Goal: Task Accomplishment & Management: Manage account settings

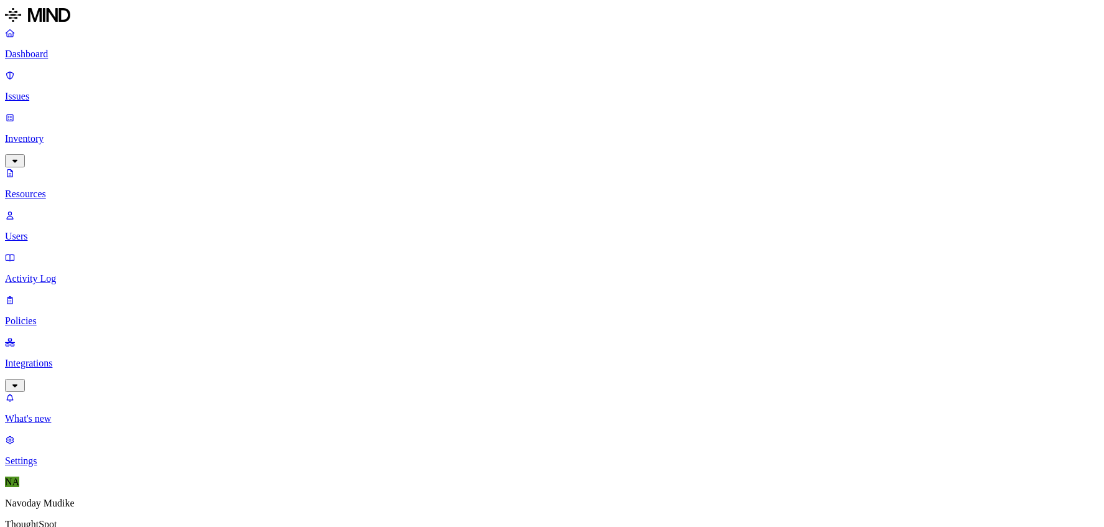
scroll to position [340, 0]
click at [61, 91] on p "Issues" at bounding box center [552, 96] width 1094 height 11
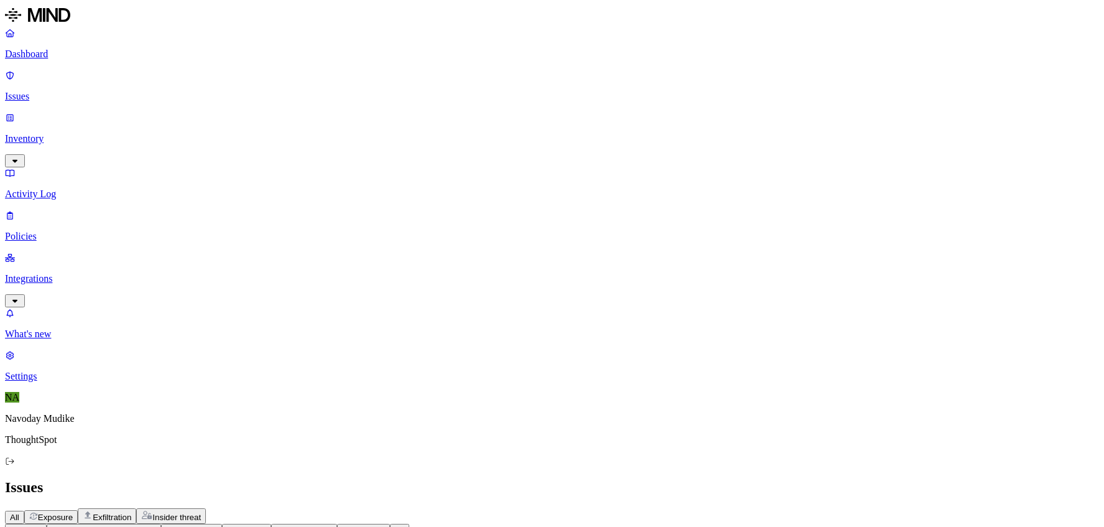
scroll to position [165, 0]
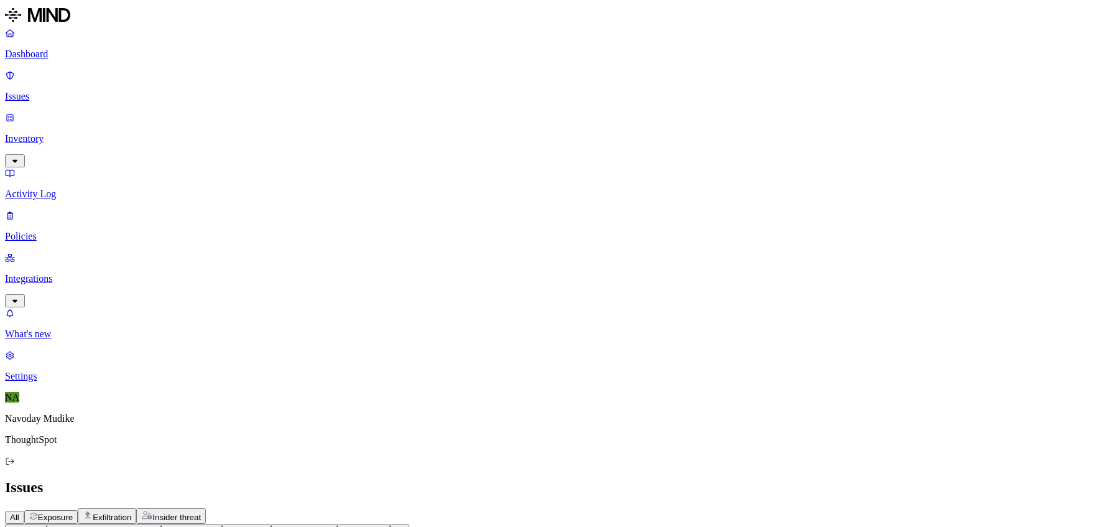
scroll to position [191, 0]
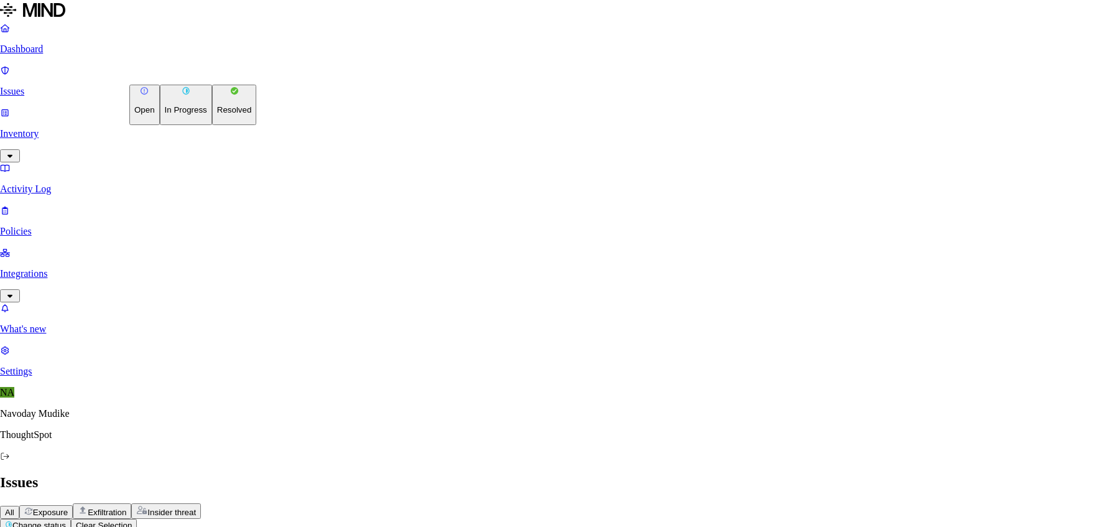
drag, startPoint x: 672, startPoint y: 12, endPoint x: 487, endPoint y: 55, distance: 189.6
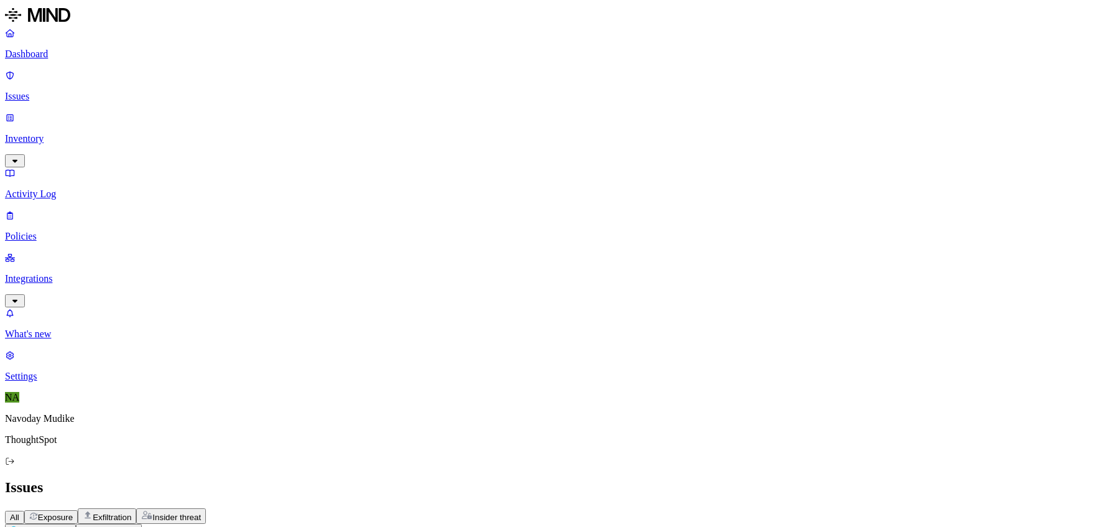
click at [73, 512] on span "Exposure" at bounding box center [55, 516] width 35 height 9
click at [622, 479] on div "Issues" at bounding box center [552, 487] width 1094 height 17
click at [131, 512] on span "Exfiltration" at bounding box center [112, 516] width 39 height 9
click at [111, 133] on p "Inventory" at bounding box center [552, 138] width 1094 height 11
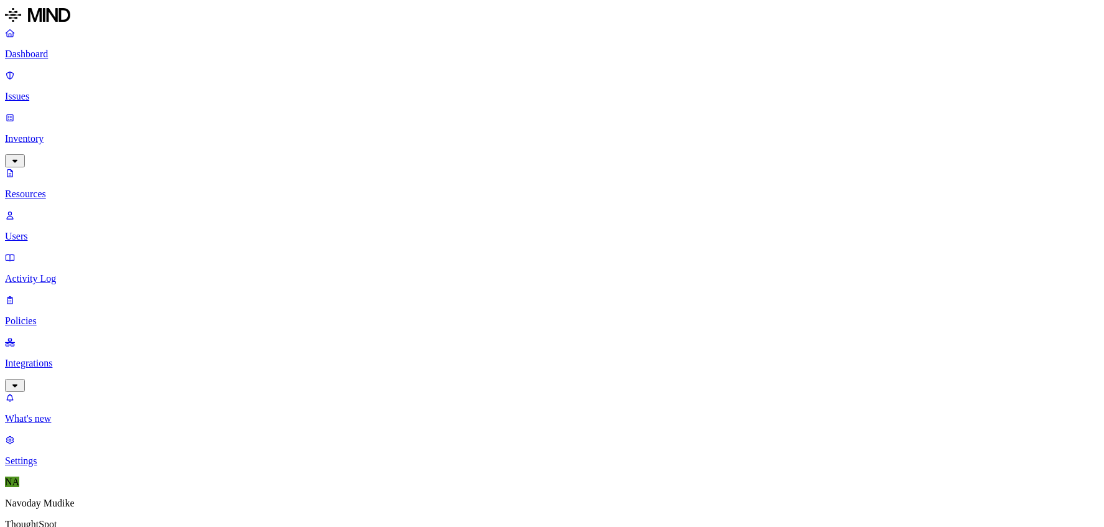
click at [63, 231] on p "Users" at bounding box center [552, 236] width 1094 height 11
paste input "[PERSON_NAME]"
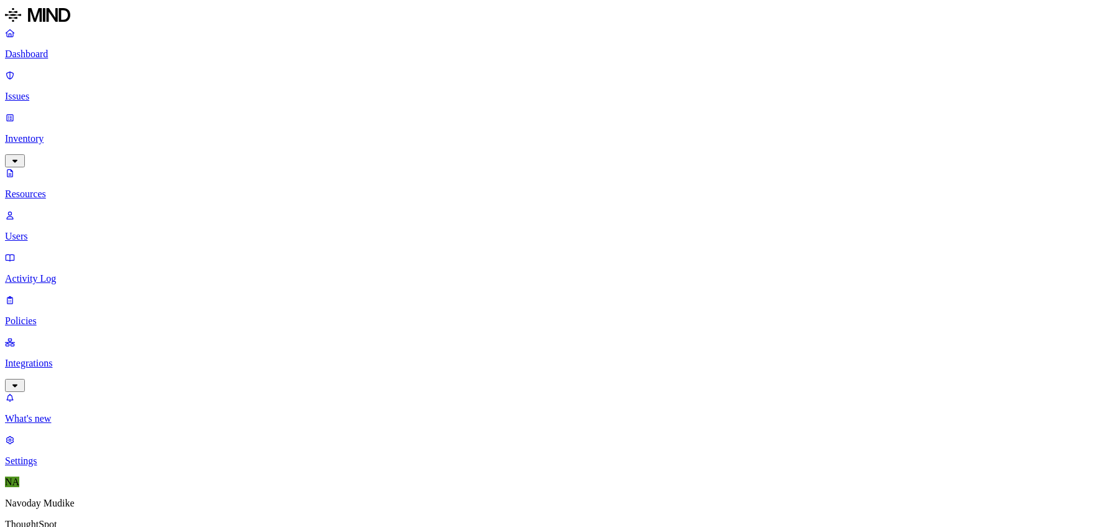
paste input "[PERSON_NAME]"
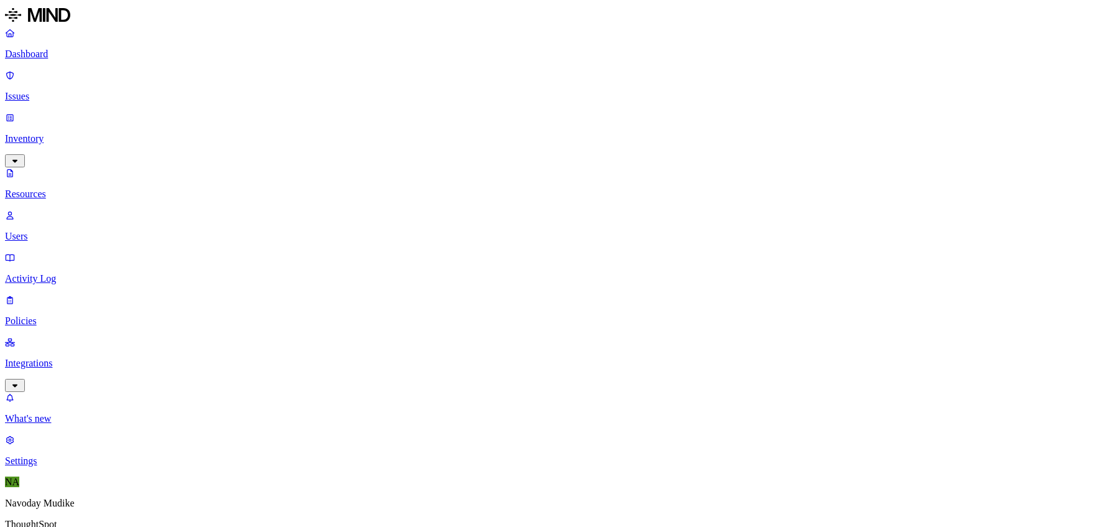
paste input "[PERSON_NAME]"
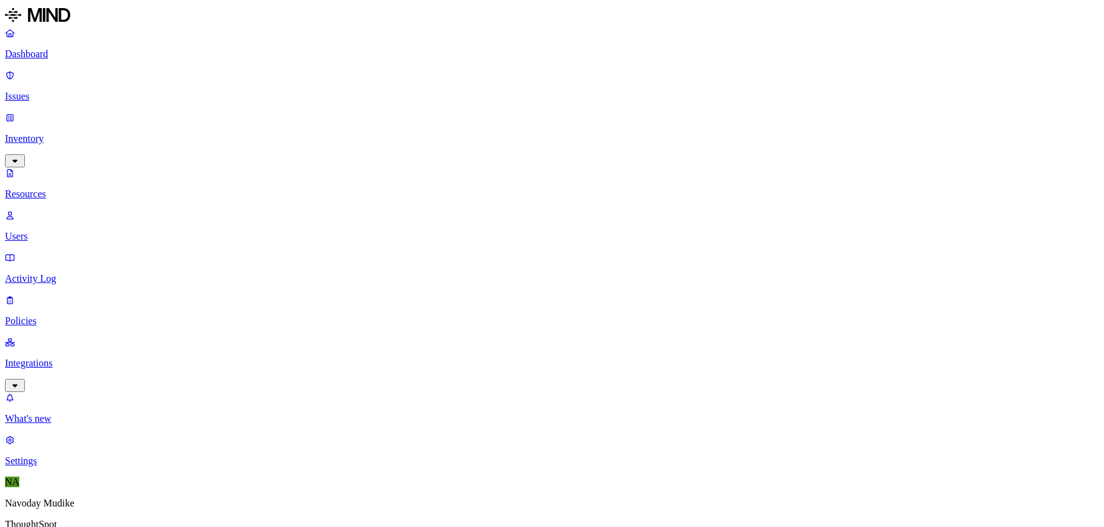
paste input "[PERSON_NAME]"
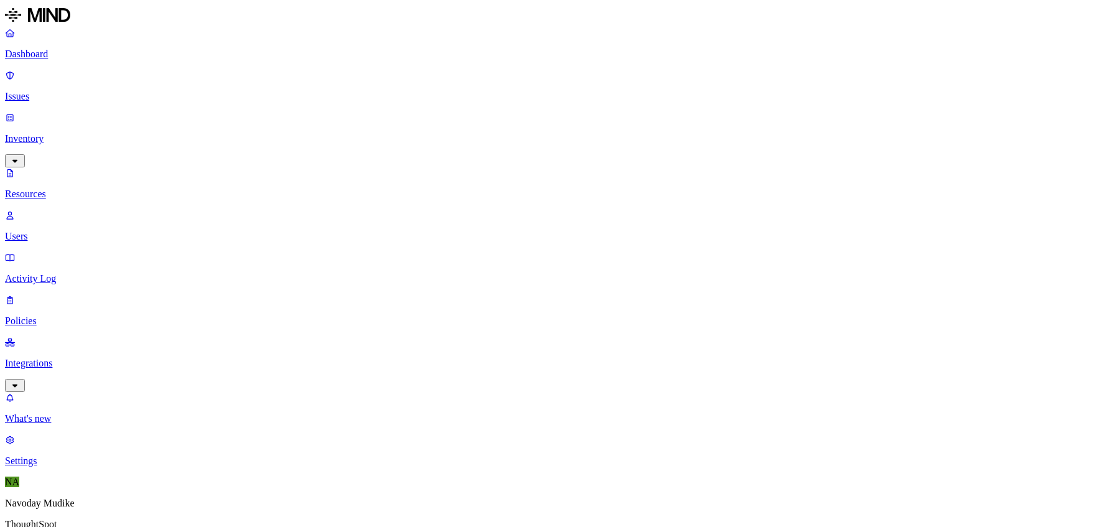
paste input "[PERSON_NAME]"
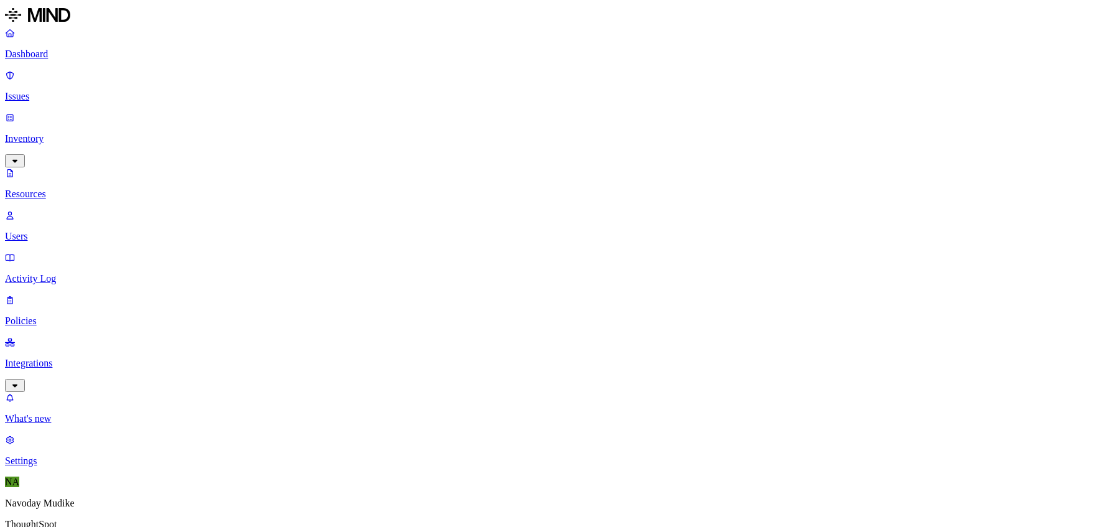
paste input "[PERSON_NAME]"
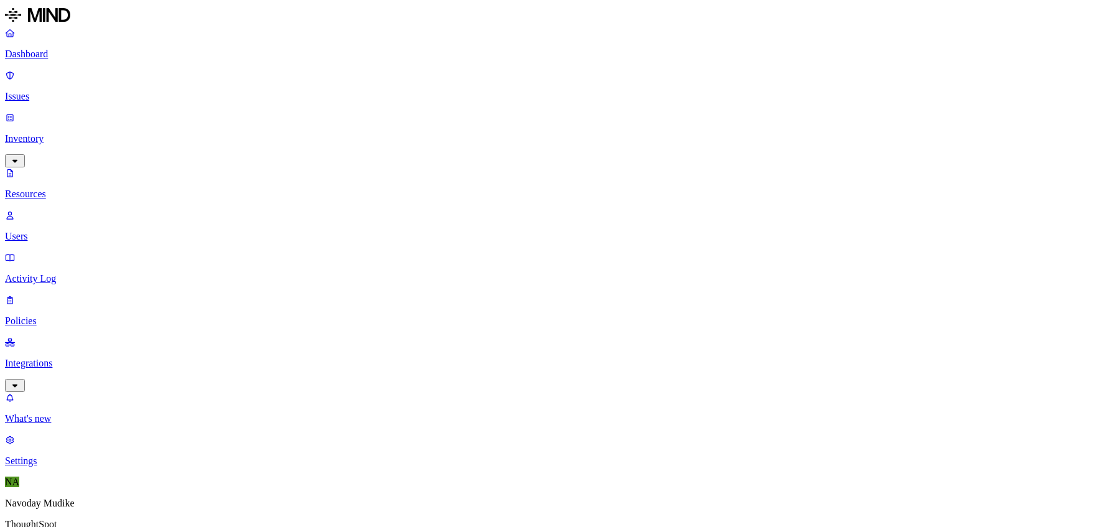
paste input "[PERSON_NAME]"
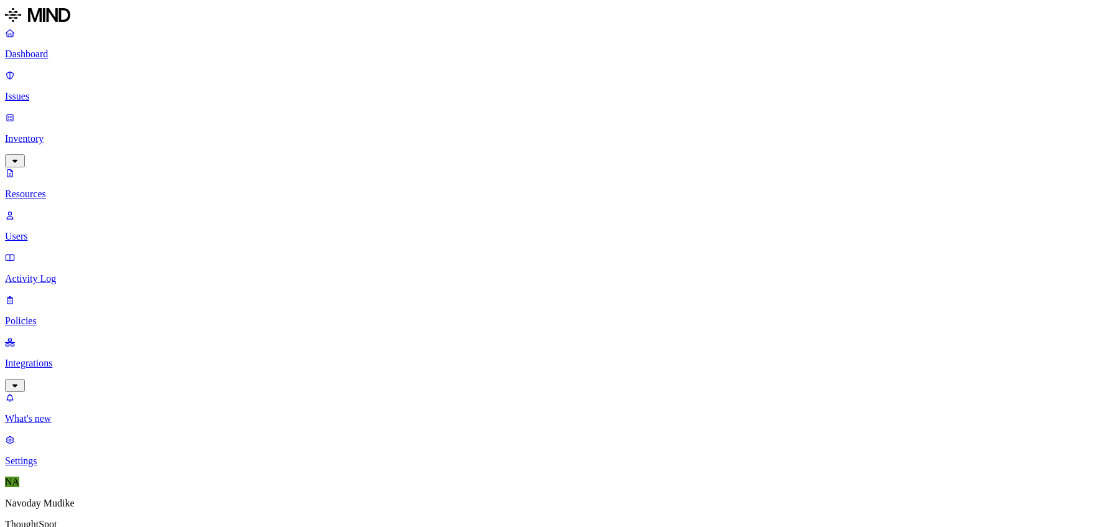
paste input "[PERSON_NAME]"
type input "[PERSON_NAME]"
click at [51, 91] on p "Issues" at bounding box center [552, 96] width 1094 height 11
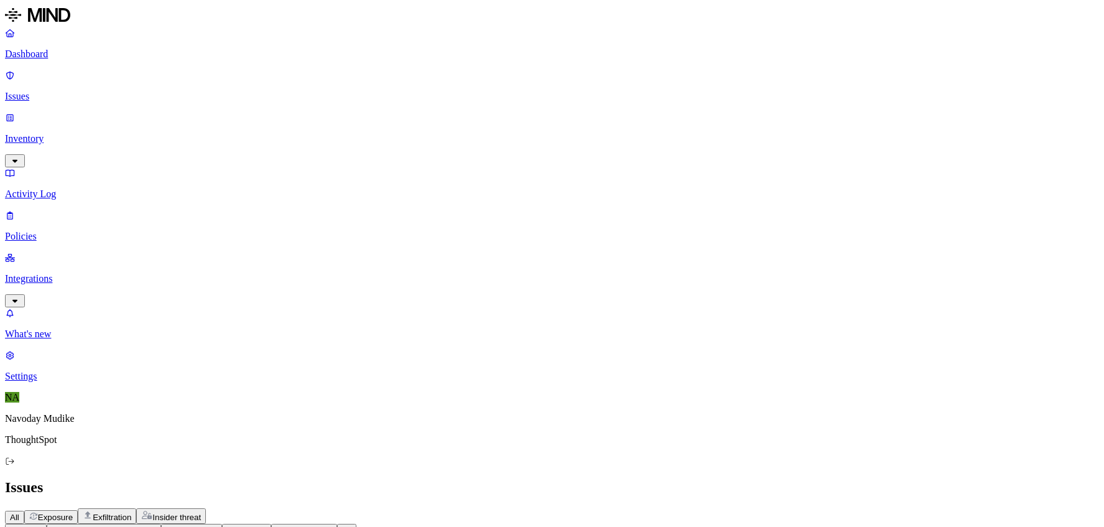
click at [756, 508] on div "All Exposure Exfiltration Insider threat" at bounding box center [552, 516] width 1094 height 16
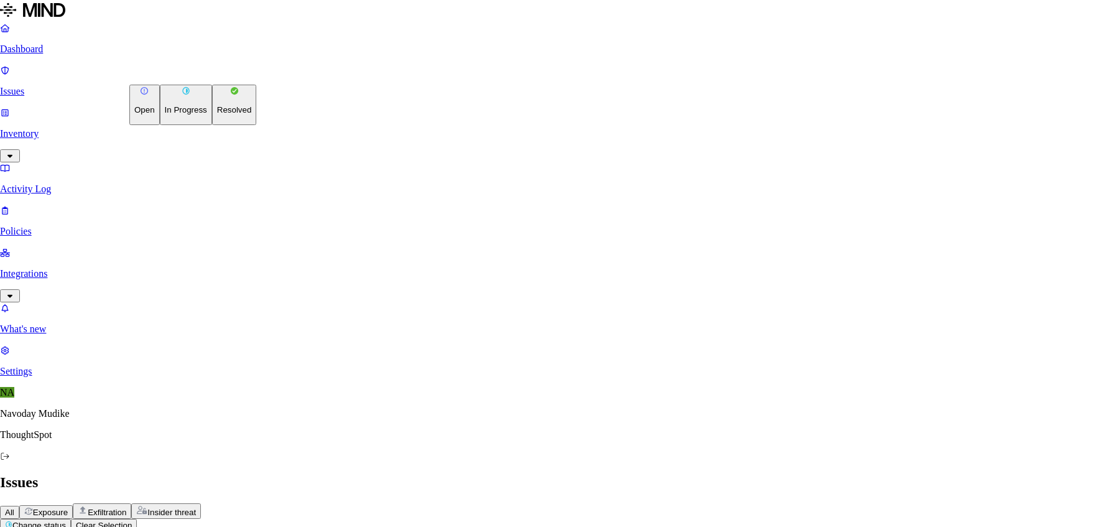
click at [217, 114] on p "Resolved" at bounding box center [234, 109] width 35 height 9
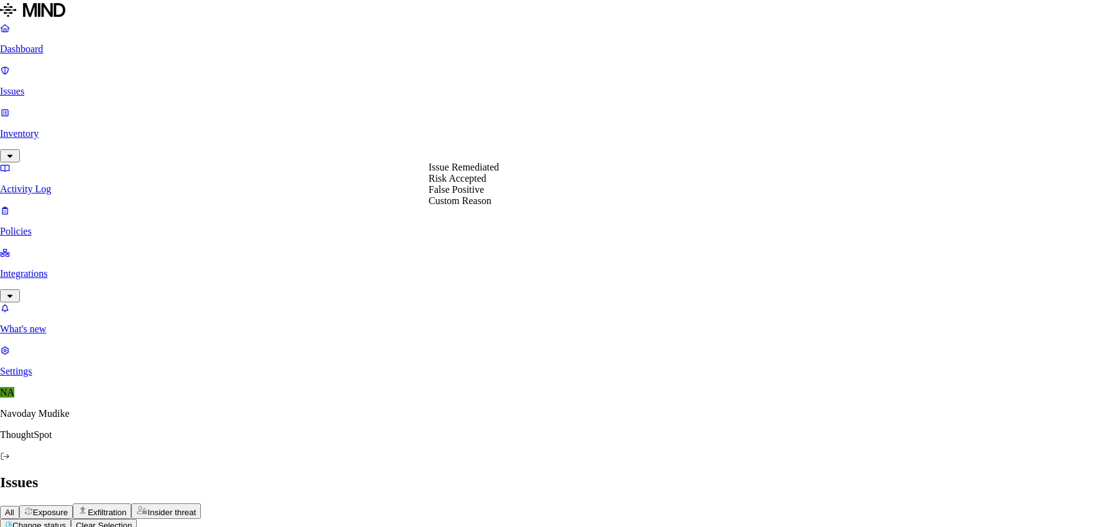
select select "Risk Accepted"
